Goal: Information Seeking & Learning: Find specific fact

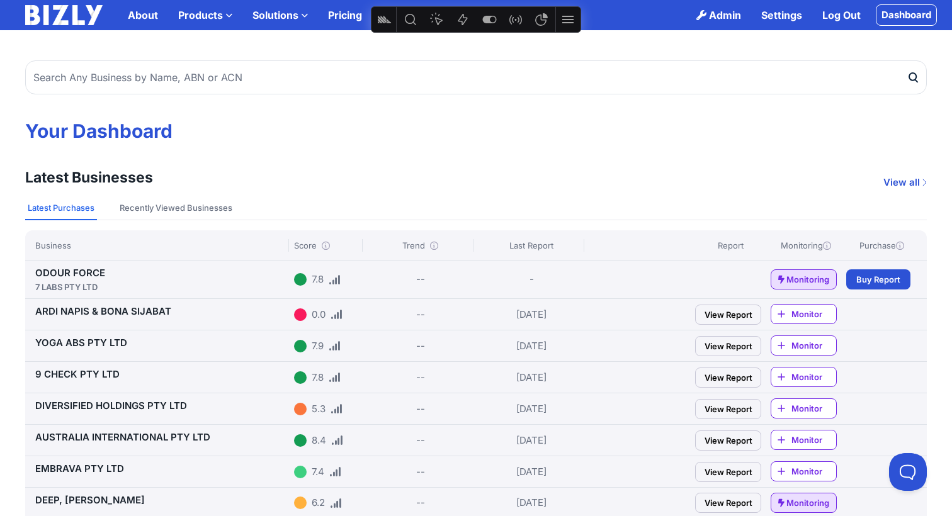
click at [269, 13] on label "Solutions" at bounding box center [280, 15] width 76 height 25
click at [0, 0] on input "Solutions" at bounding box center [0, 0] width 0 height 0
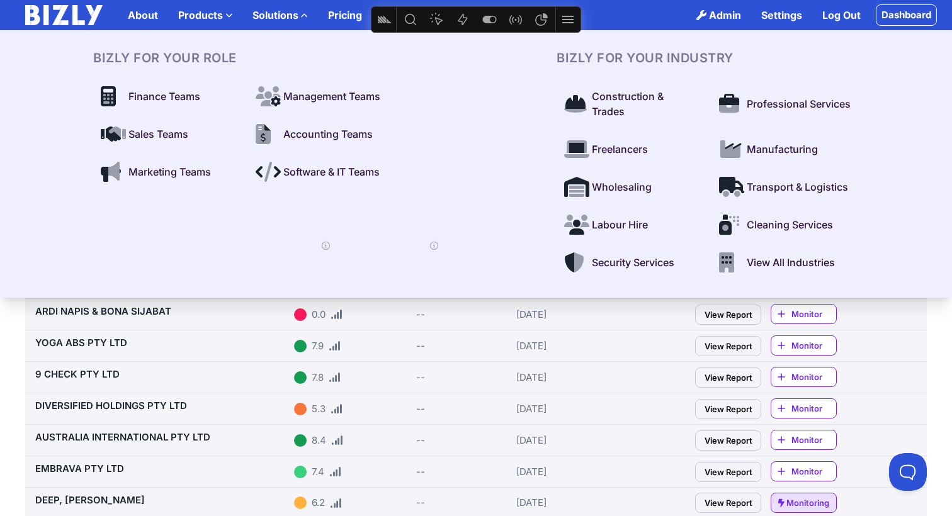
click at [630, 148] on span "Freelancers" at bounding box center [620, 149] width 56 height 15
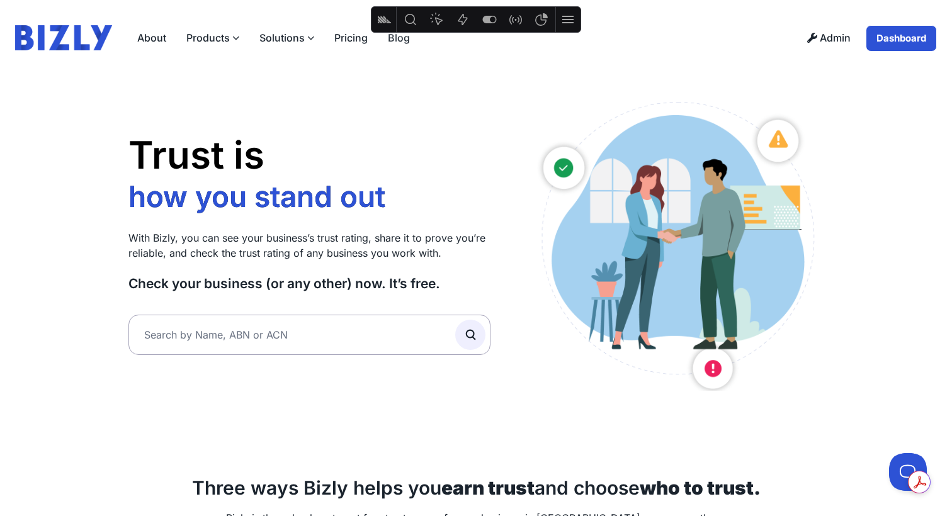
click at [823, 33] on link "Admin" at bounding box center [829, 38] width 64 height 26
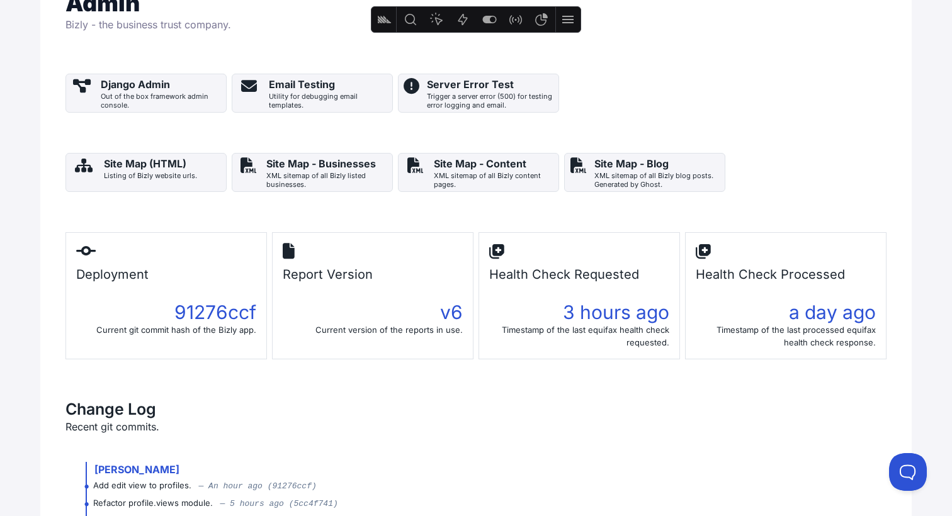
scroll to position [182, 0]
click at [338, 78] on div "Email Testing" at bounding box center [328, 83] width 118 height 15
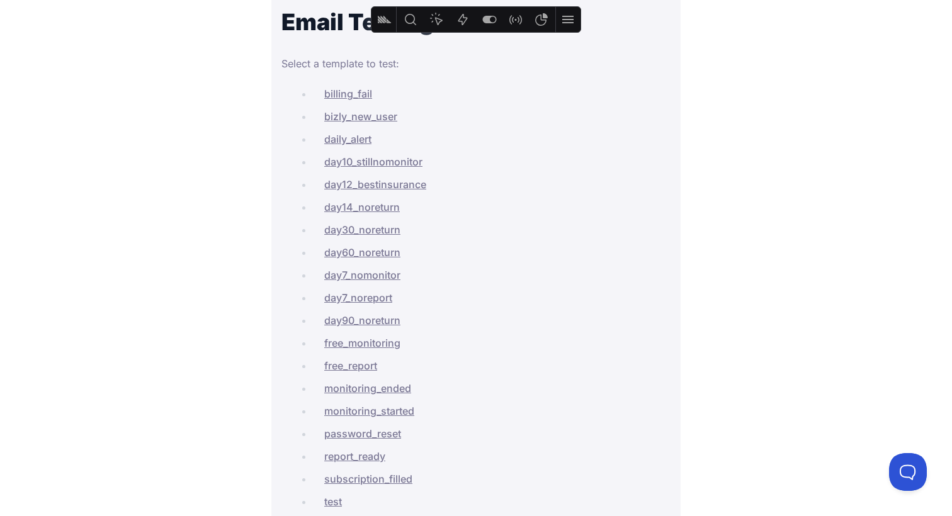
scroll to position [74, 0]
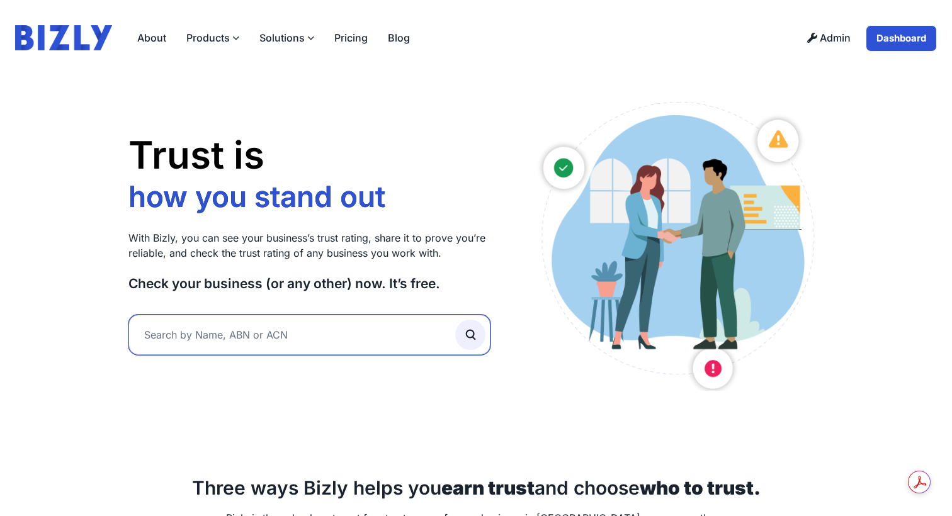
click at [191, 331] on input "text" at bounding box center [309, 335] width 362 height 40
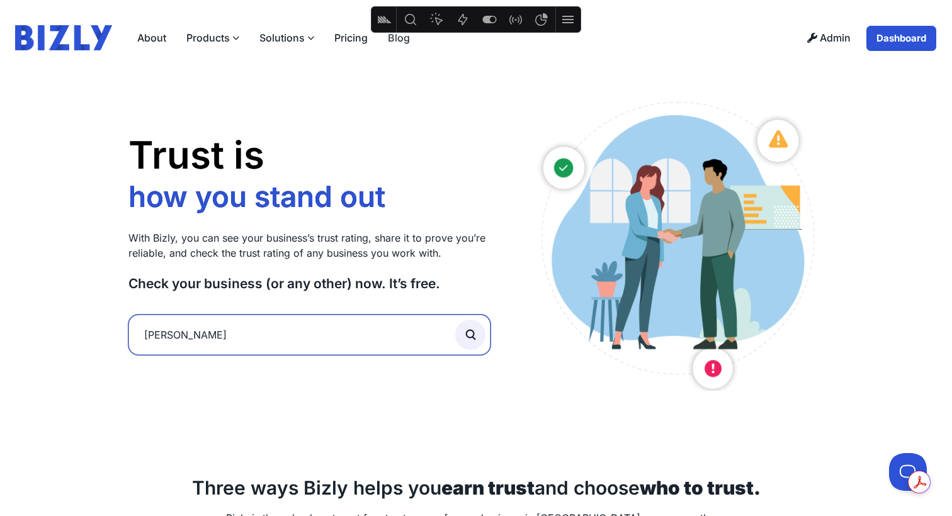
type input "braden"
click at [455, 320] on button "submit" at bounding box center [470, 335] width 30 height 30
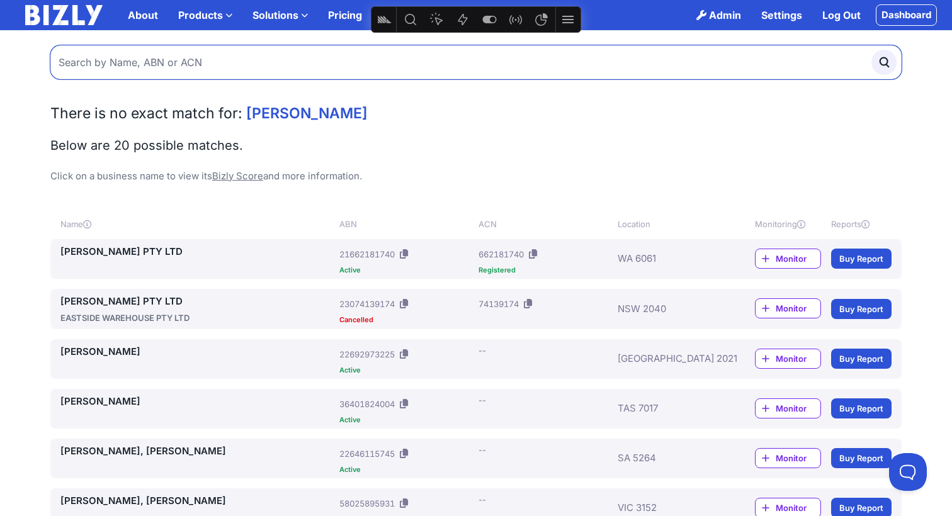
click at [173, 64] on input "text" at bounding box center [475, 62] width 851 height 34
type input "braeden"
click at [872, 50] on button "submit" at bounding box center [884, 62] width 25 height 25
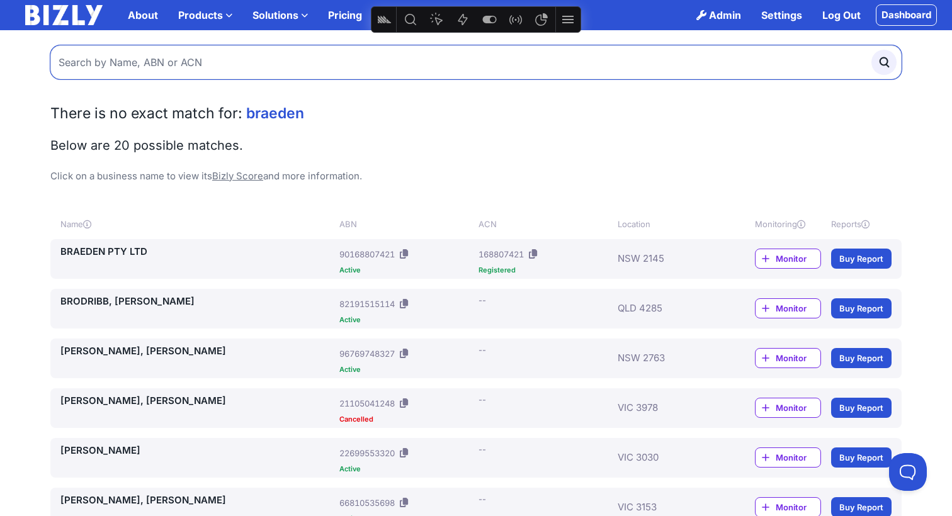
click at [283, 63] on input "text" at bounding box center [475, 62] width 851 height 34
type input "n"
type input "braeden slatyer"
click at [872, 50] on button "submit" at bounding box center [884, 62] width 25 height 25
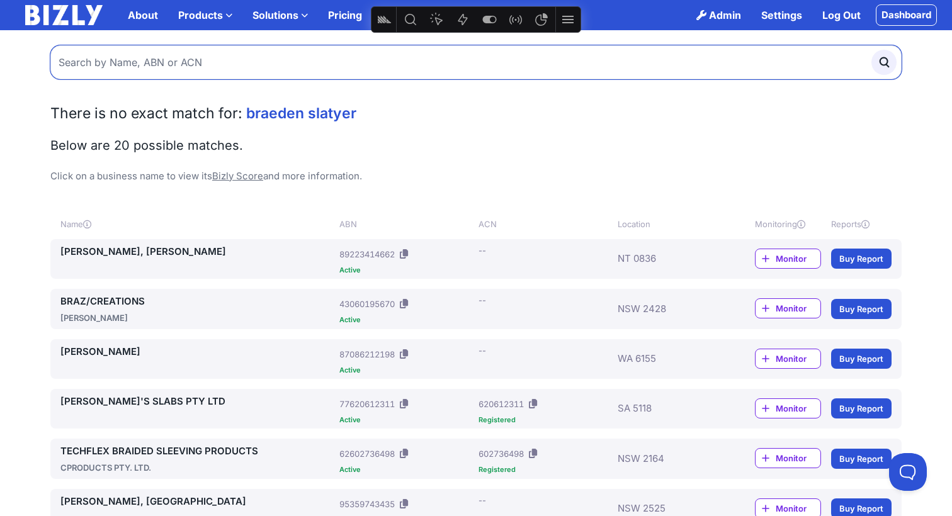
click at [245, 63] on input "text" at bounding box center [475, 62] width 851 height 34
paste input "65298388090"
type input "65298388090"
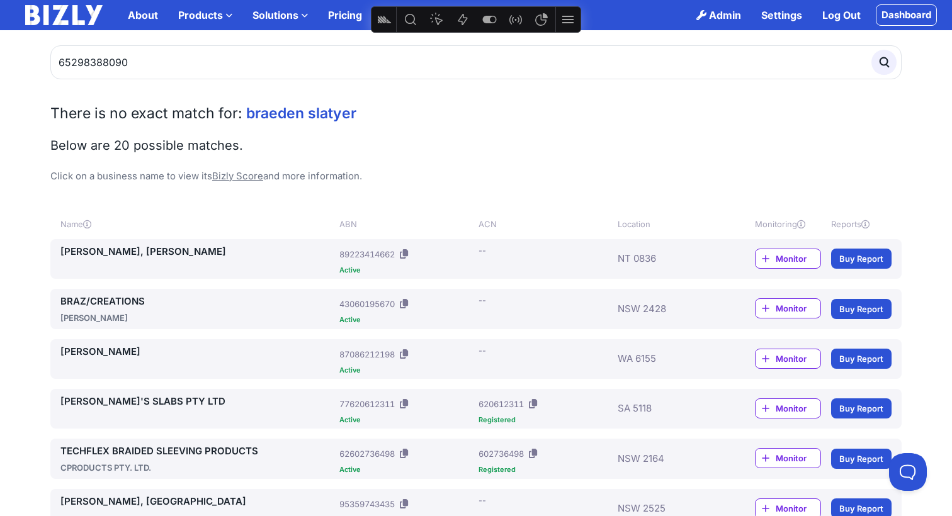
click at [887, 64] on circle "submit" at bounding box center [884, 62] width 8 height 8
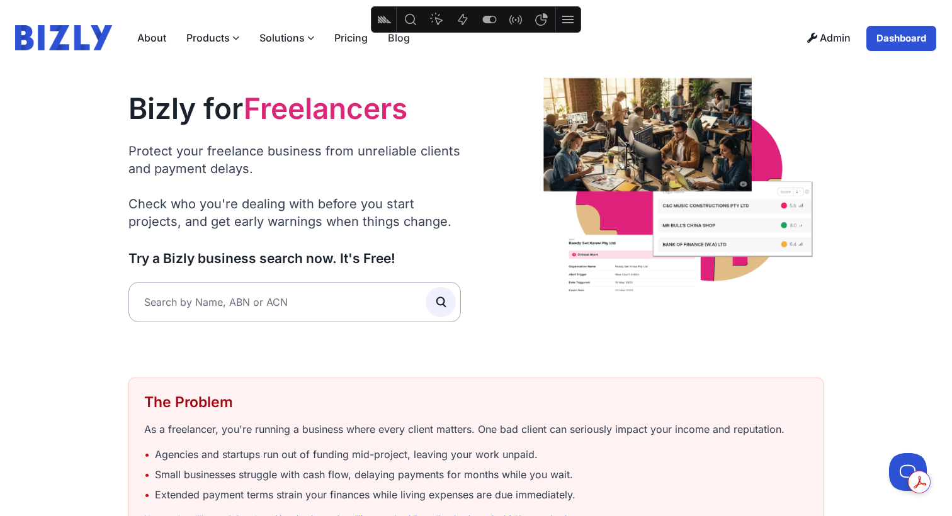
click at [403, 35] on link "Blog" at bounding box center [399, 37] width 42 height 25
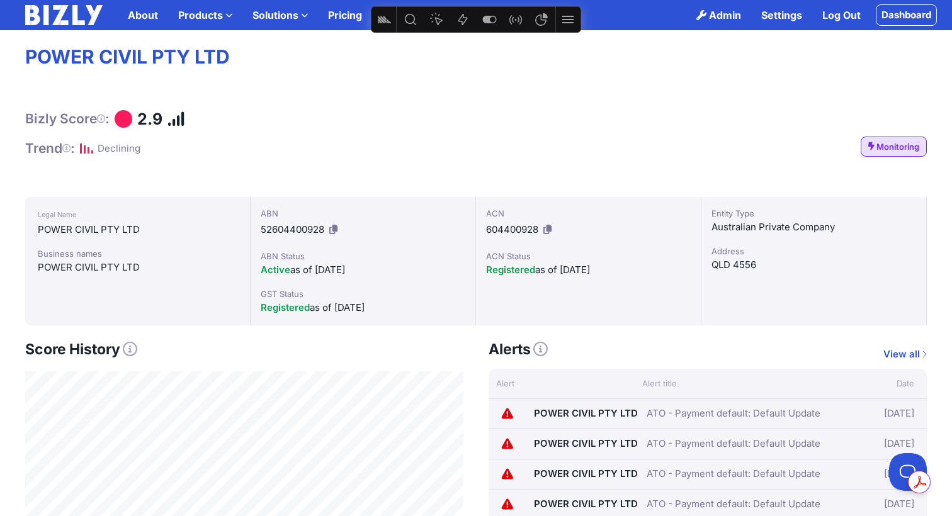
click at [207, 9] on label "Products" at bounding box center [205, 15] width 74 height 25
click at [0, 0] on input "Products" at bounding box center [0, 0] width 0 height 0
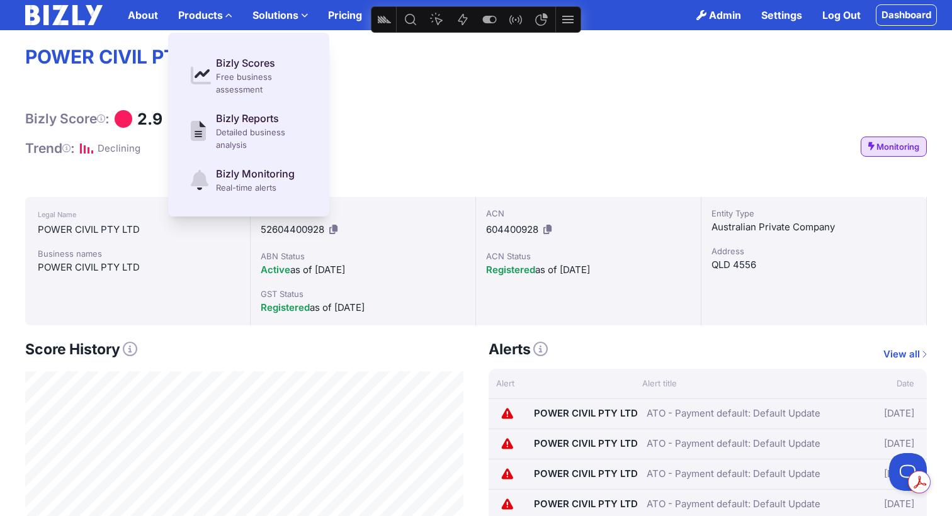
click at [295, 12] on label "Solutions" at bounding box center [280, 15] width 76 height 25
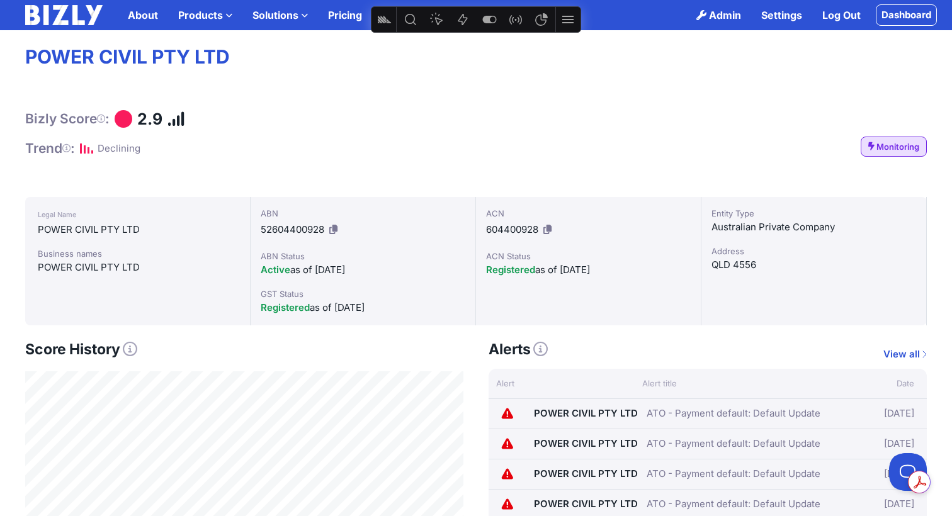
click at [0, 0] on input "Solutions" at bounding box center [0, 0] width 0 height 0
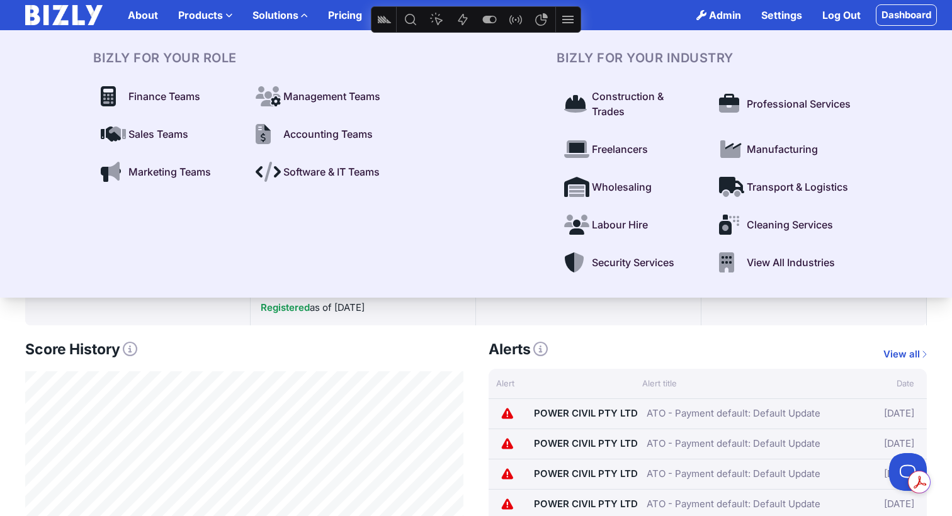
click at [785, 263] on span "View All Industries" at bounding box center [791, 262] width 88 height 15
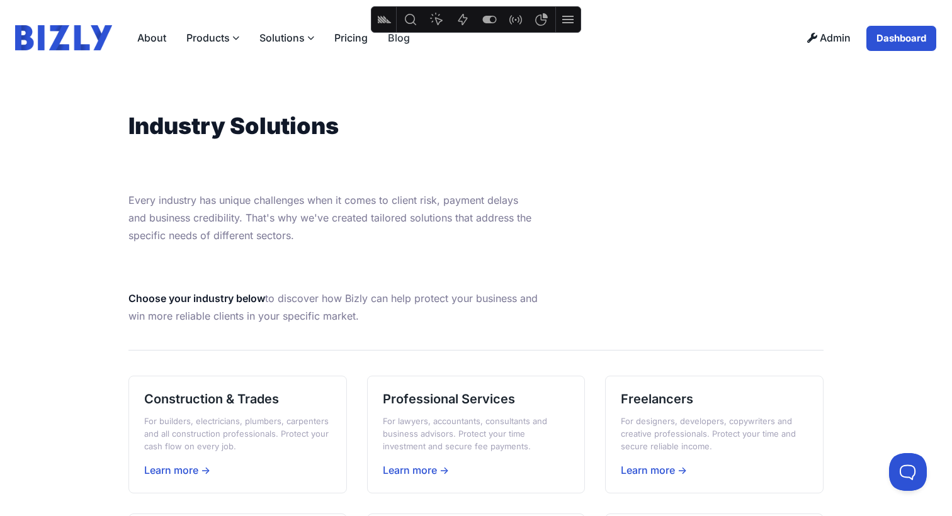
click at [296, 31] on label "Solutions" at bounding box center [286, 37] width 75 height 25
click at [0, 0] on input "Solutions" at bounding box center [0, 0] width 0 height 0
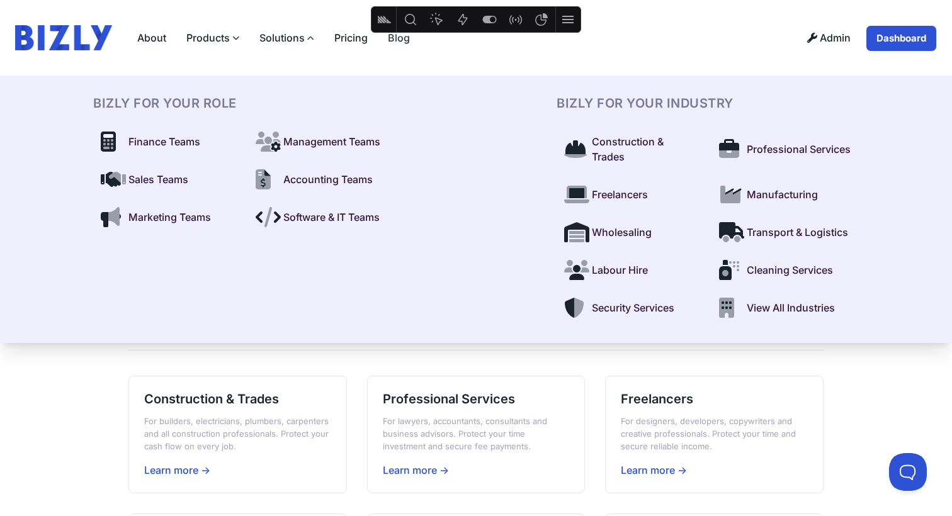
click at [156, 221] on span "Marketing Teams" at bounding box center [169, 217] width 83 height 15
click at [128, 173] on span "Sales Teams" at bounding box center [158, 179] width 60 height 15
